Goal: Information Seeking & Learning: Check status

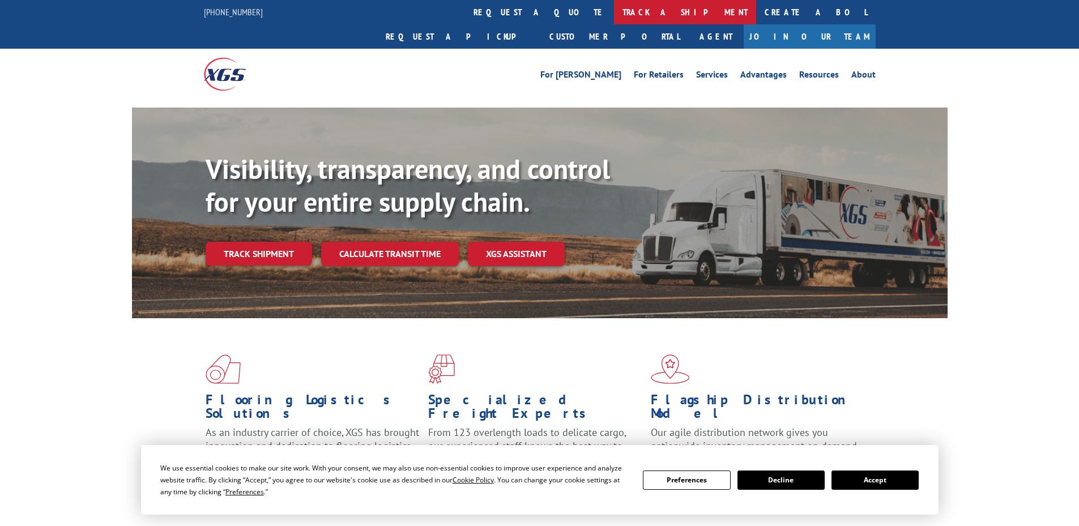
click at [614, 9] on link "track a shipment" at bounding box center [685, 12] width 142 height 24
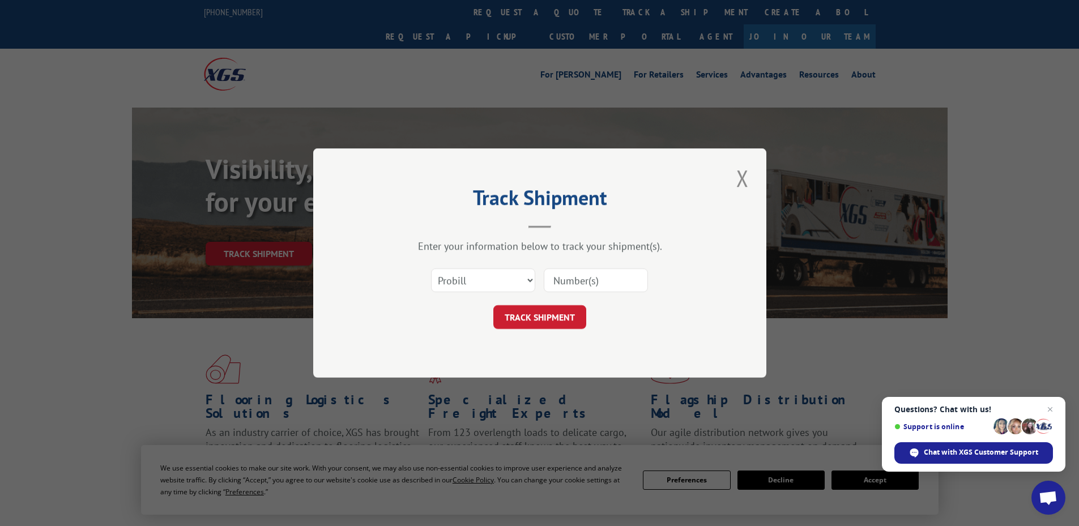
paste input "17152972"
type input "17152972"
click at [530, 317] on button "TRACK SHIPMENT" at bounding box center [539, 317] width 93 height 24
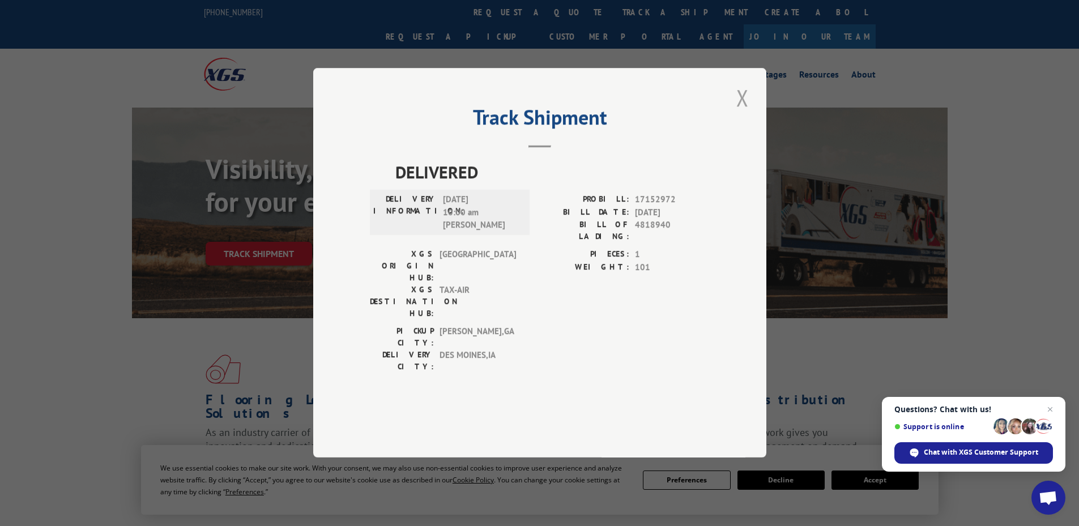
drag, startPoint x: 743, startPoint y: 131, endPoint x: 637, endPoint y: 133, distance: 105.4
click at [740, 113] on button "Close modal" at bounding box center [742, 97] width 19 height 31
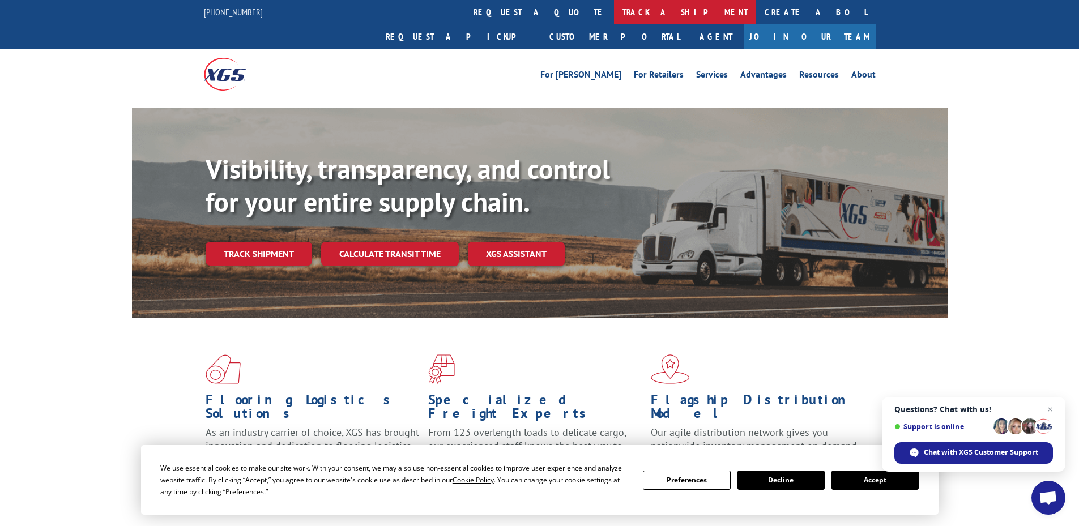
click at [614, 10] on link "track a shipment" at bounding box center [685, 12] width 142 height 24
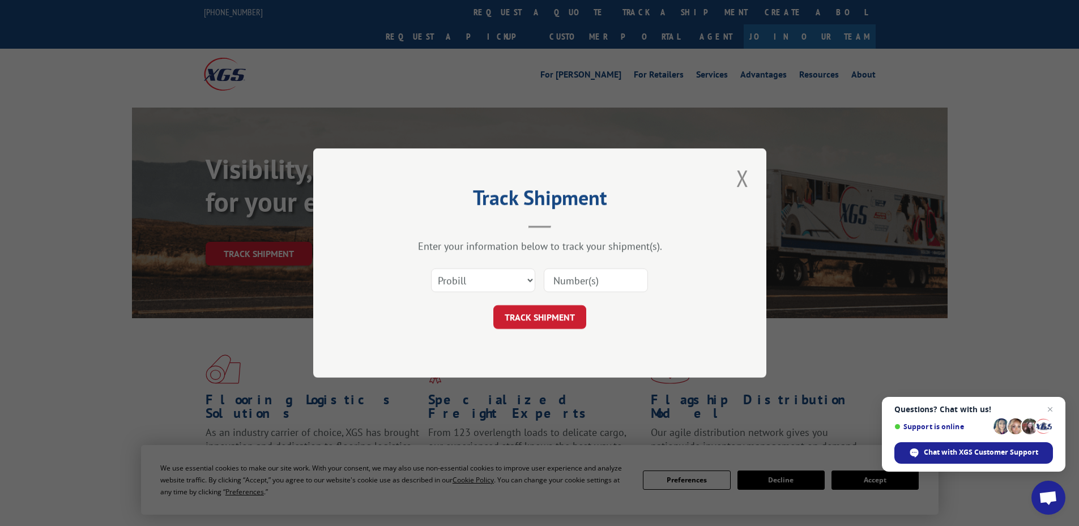
paste input "17461698"
type input "17461698"
click at [549, 319] on button "TRACK SHIPMENT" at bounding box center [539, 317] width 93 height 24
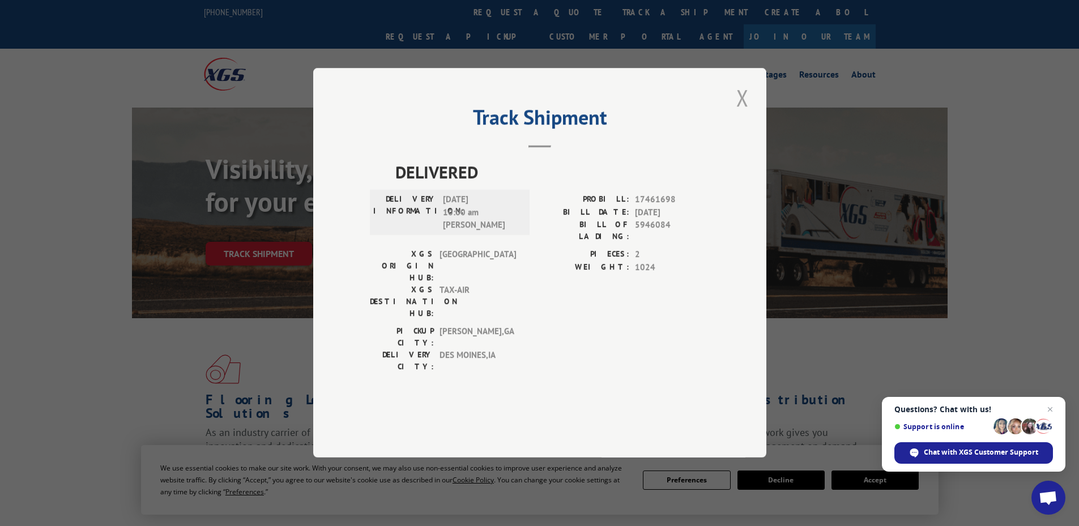
click at [744, 113] on button "Close modal" at bounding box center [742, 97] width 19 height 31
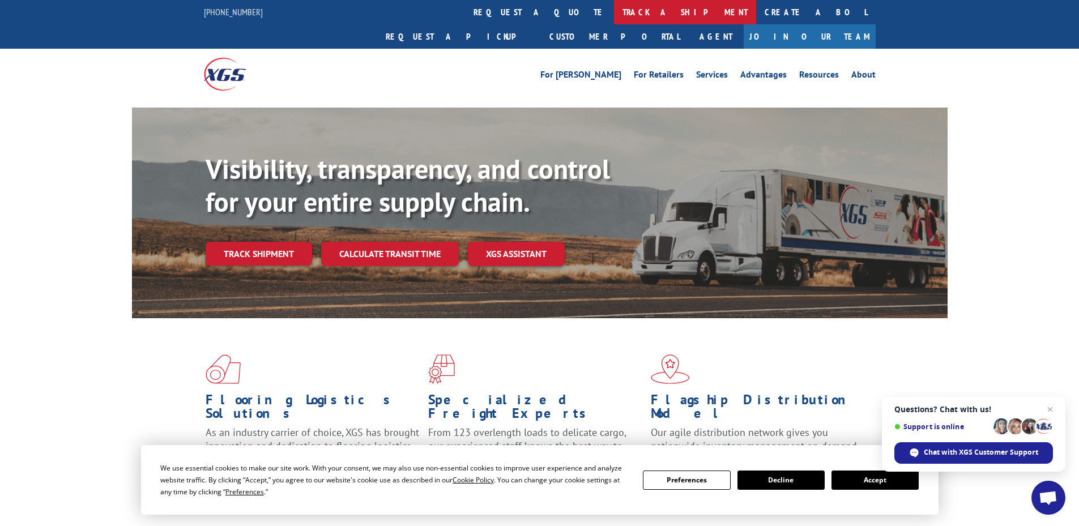
click at [614, 13] on link "track a shipment" at bounding box center [685, 12] width 142 height 24
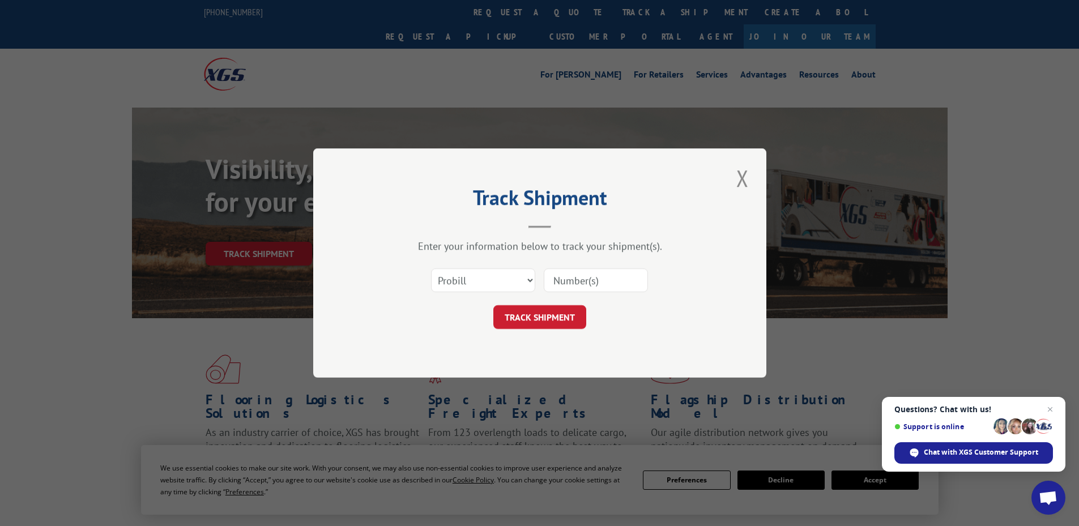
paste input "17308341"
type input "17308341"
click at [541, 319] on button "TRACK SHIPMENT" at bounding box center [539, 317] width 93 height 24
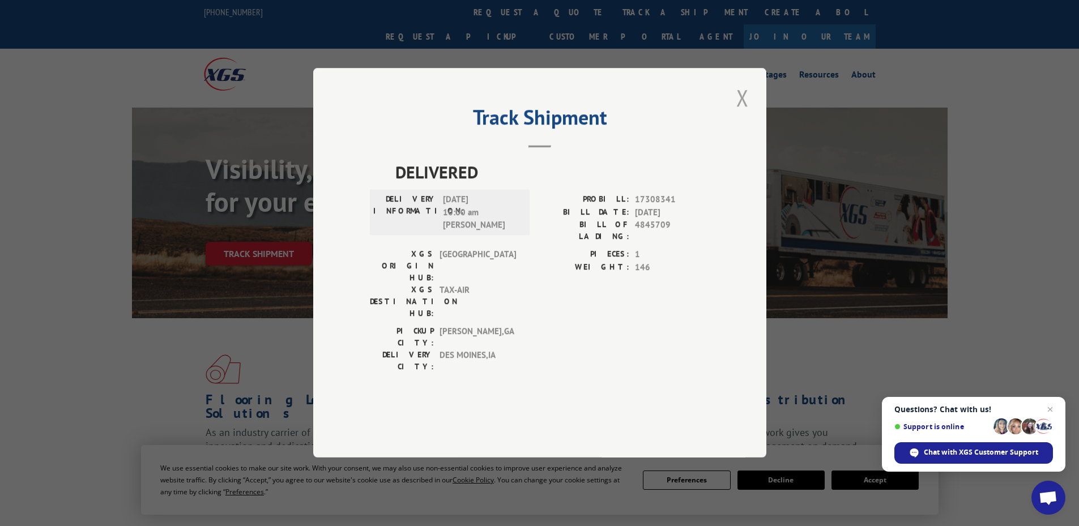
click at [742, 113] on button "Close modal" at bounding box center [742, 97] width 19 height 31
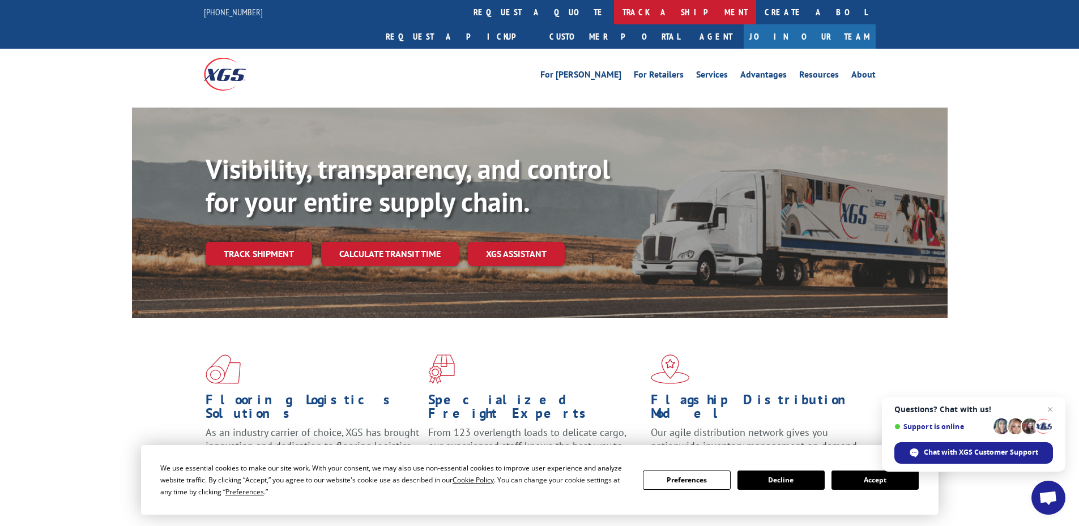
click at [614, 14] on link "track a shipment" at bounding box center [685, 12] width 142 height 24
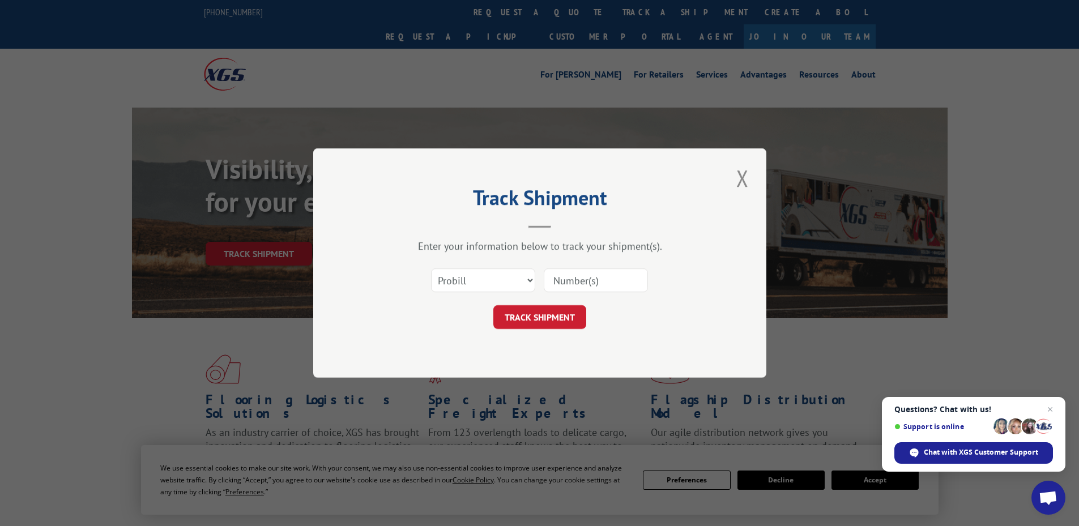
paste input "17461912"
type input "17461912"
click at [523, 322] on button "TRACK SHIPMENT" at bounding box center [539, 317] width 93 height 24
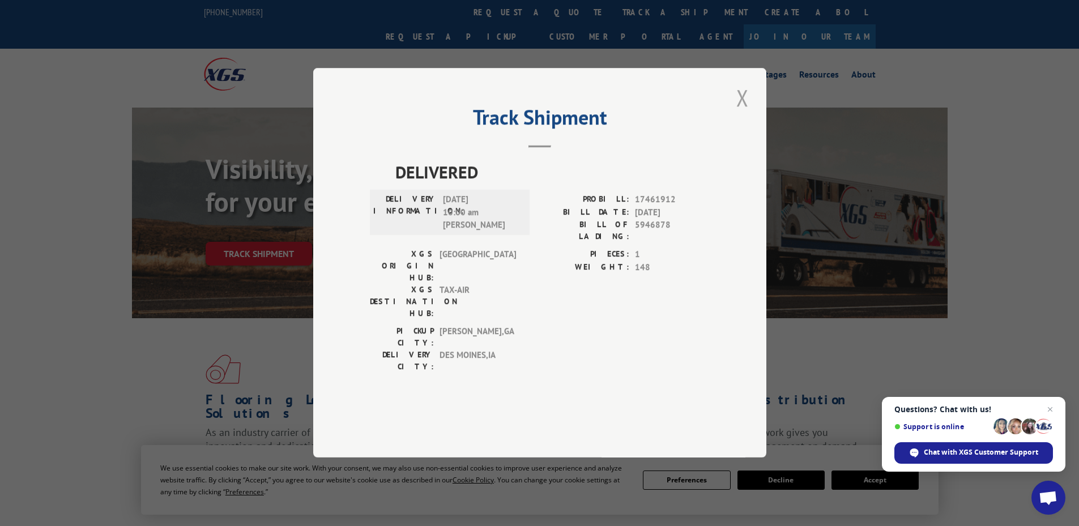
click at [739, 113] on button "Close modal" at bounding box center [742, 97] width 19 height 31
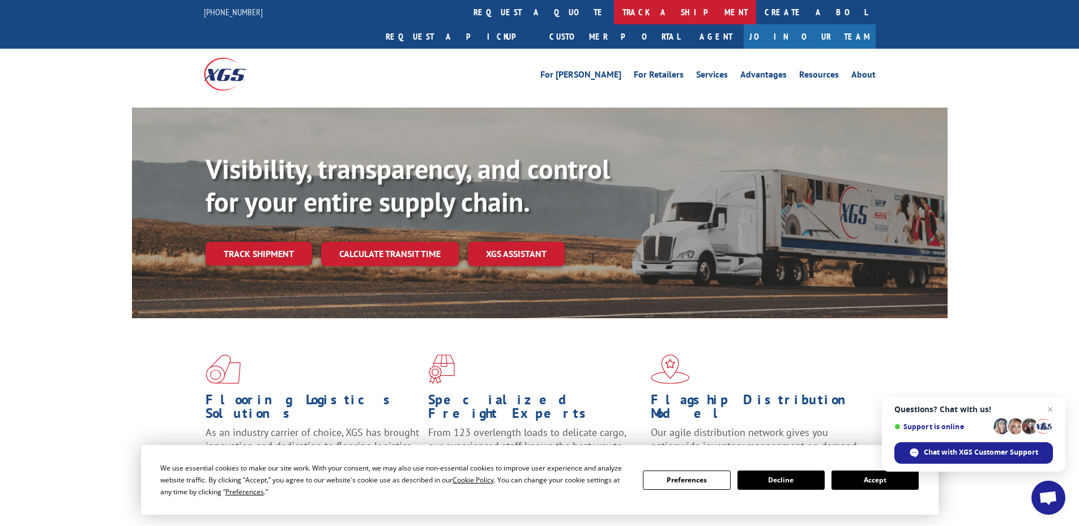
click at [614, 14] on link "track a shipment" at bounding box center [685, 12] width 142 height 24
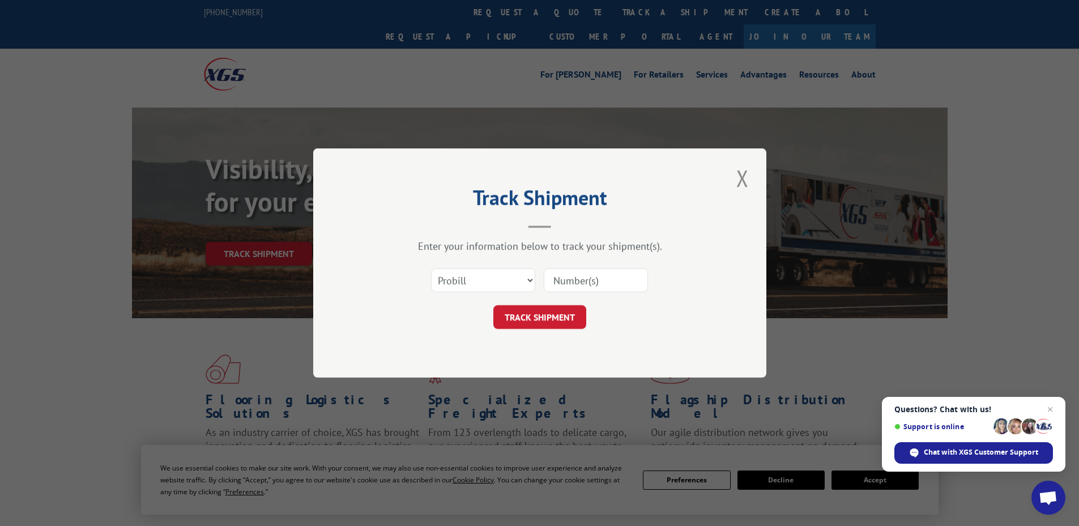
paste input "17461911"
type input "17461911"
click at [552, 317] on button "TRACK SHIPMENT" at bounding box center [539, 317] width 93 height 24
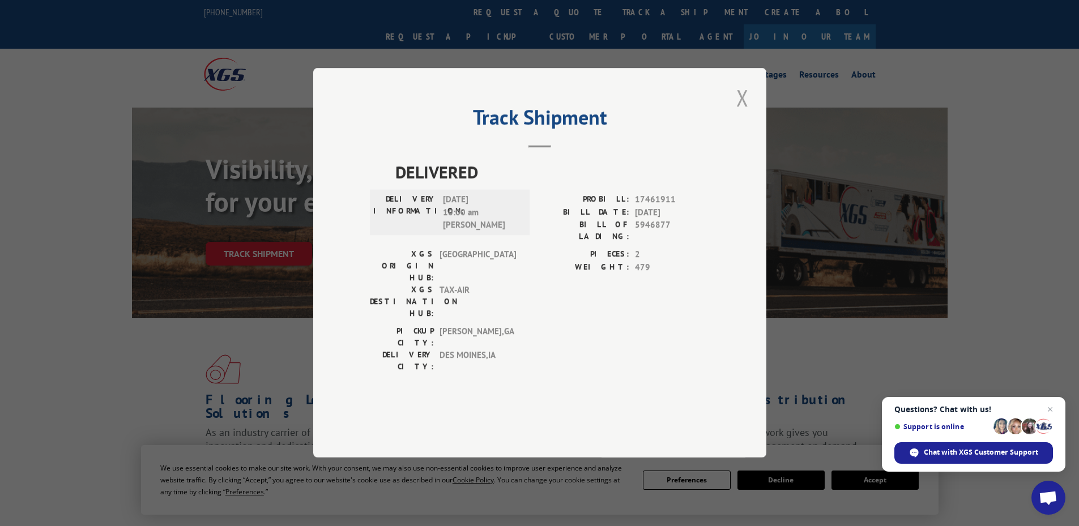
click at [741, 113] on button "Close modal" at bounding box center [742, 97] width 19 height 31
